Goal: Transaction & Acquisition: Purchase product/service

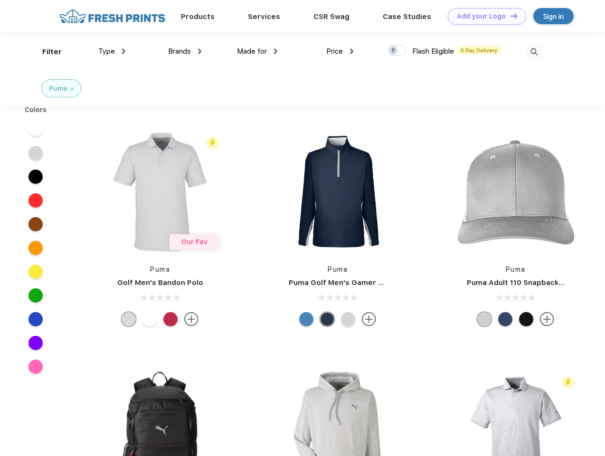
click at [483, 16] on link "Add your Logo Design Tool" at bounding box center [486, 16] width 78 height 17
click at [0, 0] on div "Design Tool" at bounding box center [0, 0] width 0 height 0
click at [509, 16] on link "Add your Logo Design Tool" at bounding box center [486, 16] width 78 height 17
click at [46, 52] on div "Filter" at bounding box center [51, 52] width 19 height 11
click at [112, 51] on span "Type" at bounding box center [106, 51] width 17 height 9
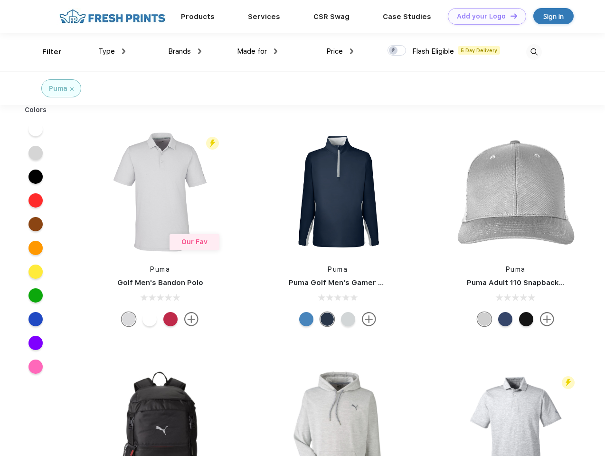
click at [185, 51] on span "Brands" at bounding box center [179, 51] width 23 height 9
click at [257, 51] on span "Made for" at bounding box center [252, 51] width 30 height 9
click at [340, 51] on span "Price" at bounding box center [334, 51] width 17 height 9
click at [397, 51] on div at bounding box center [396, 50] width 19 height 10
click at [393, 51] on input "checkbox" at bounding box center [390, 48] width 6 height 6
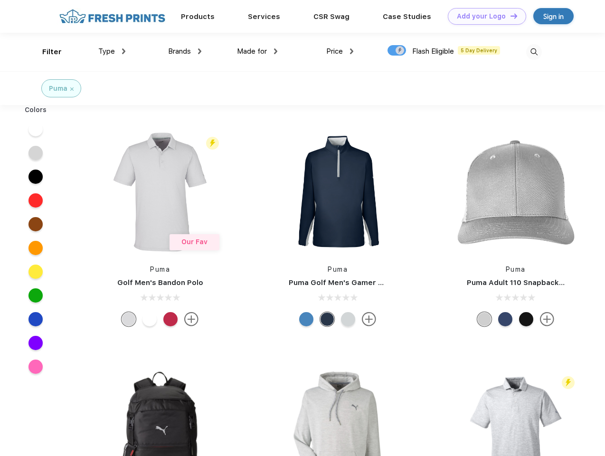
click at [533, 52] on img at bounding box center [534, 52] width 16 height 16
